Goal: Information Seeking & Learning: Learn about a topic

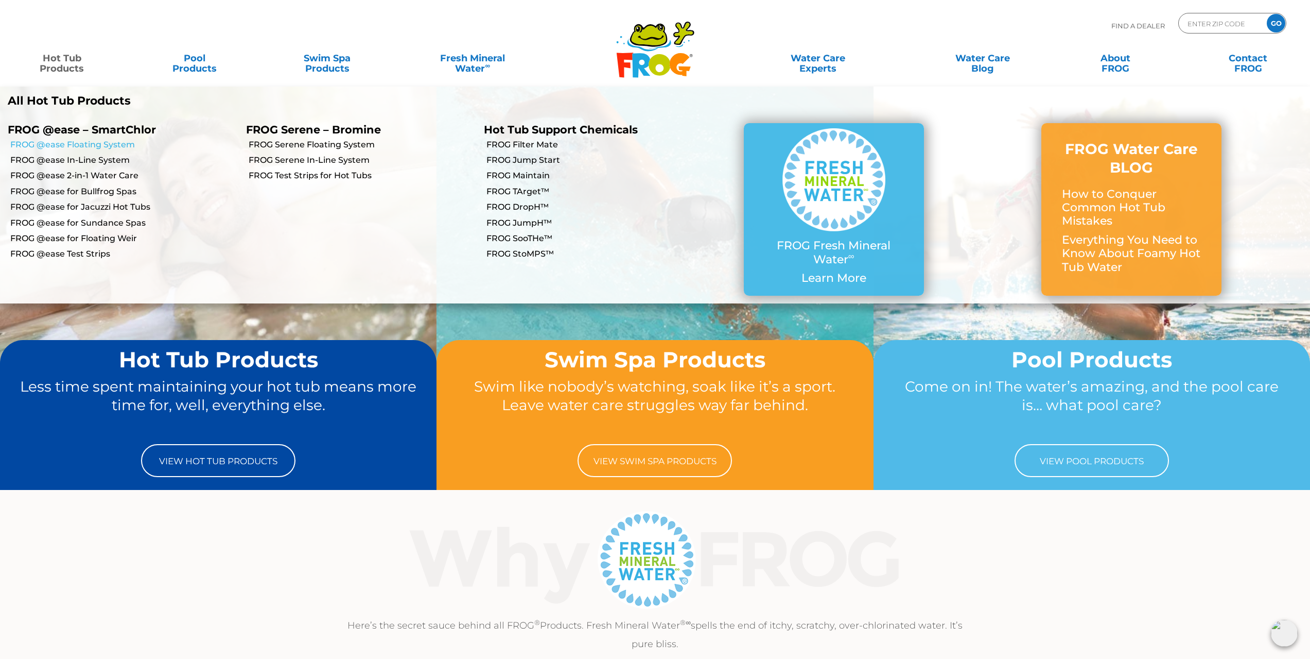
click at [94, 146] on link "FROG @ease Floating System" at bounding box center [124, 144] width 228 height 11
